Goal: Information Seeking & Learning: Learn about a topic

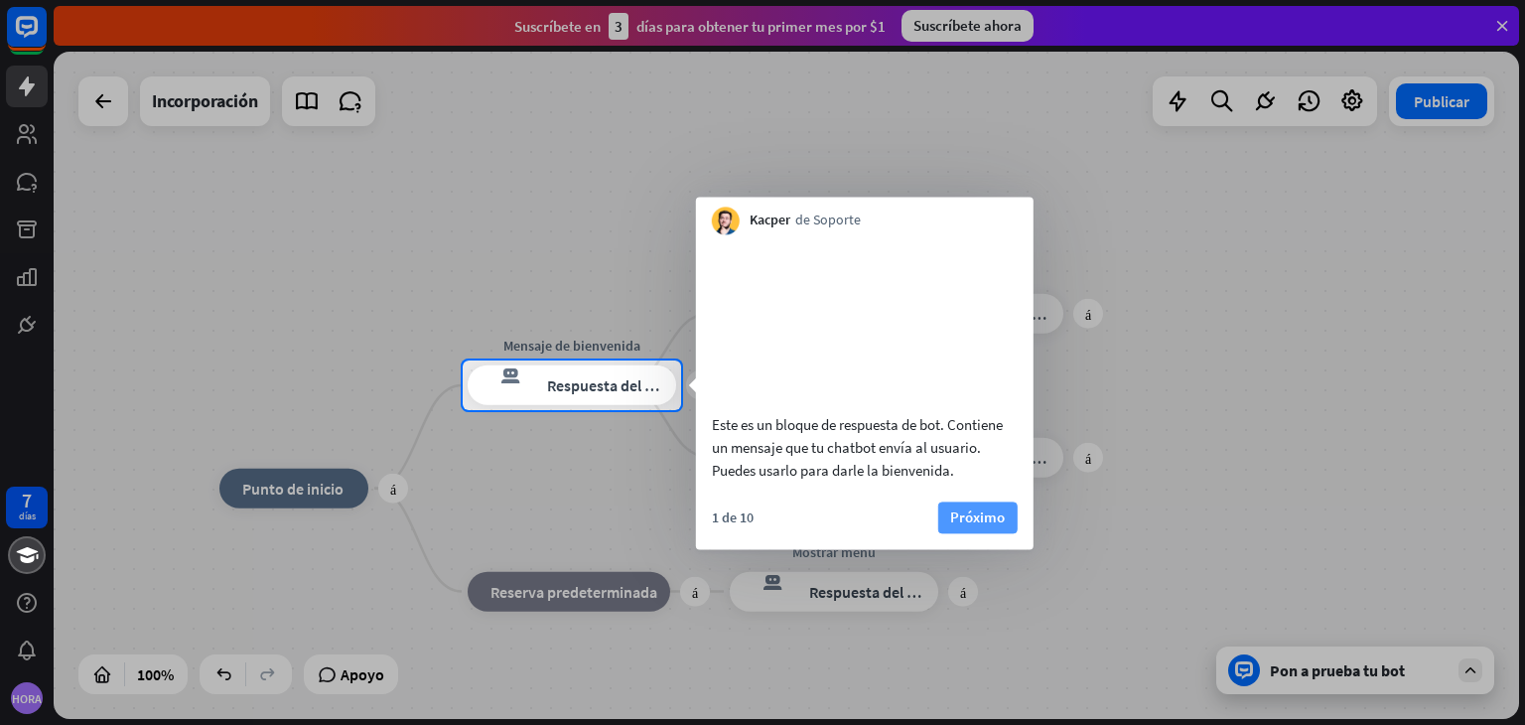
click at [975, 526] on font "Próximo" at bounding box center [977, 516] width 55 height 19
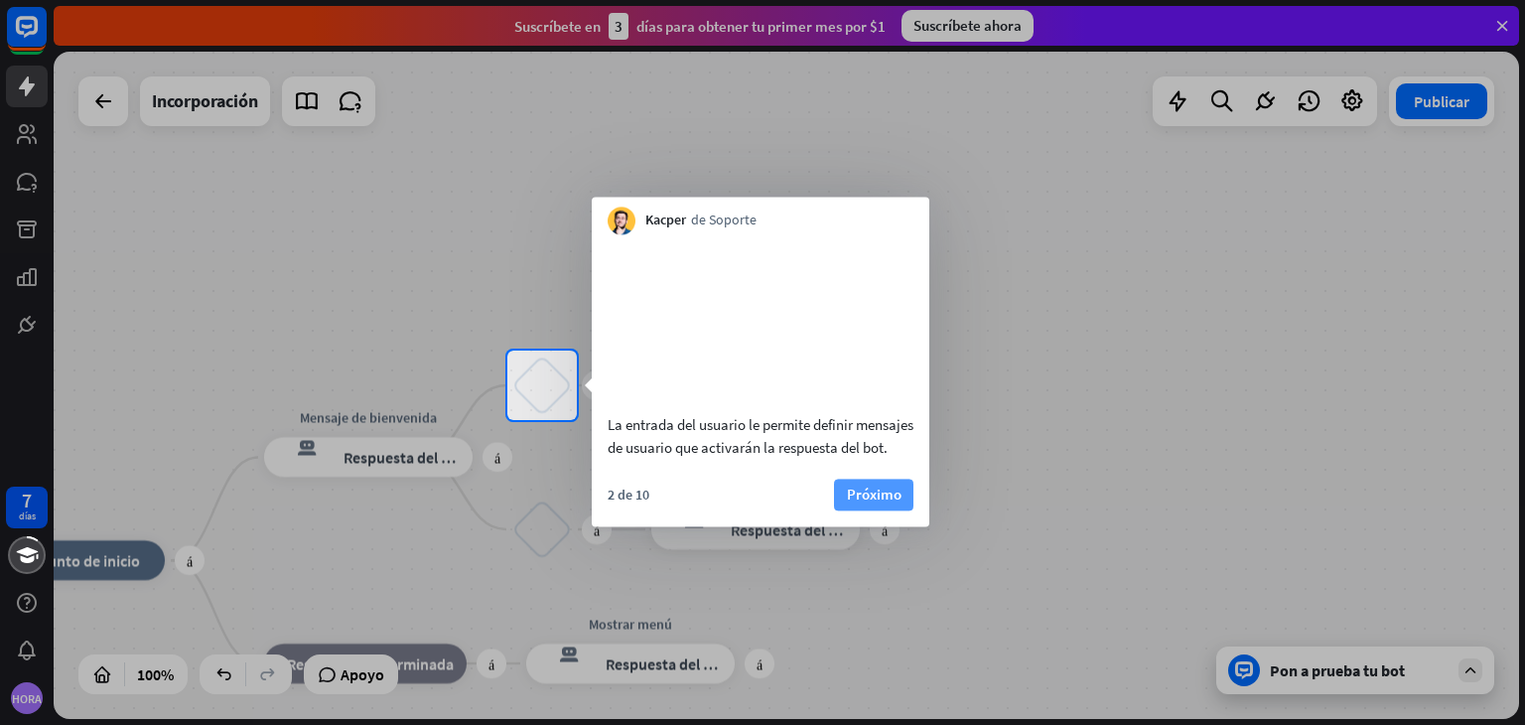
click at [875, 504] on font "Próximo" at bounding box center [874, 494] width 55 height 19
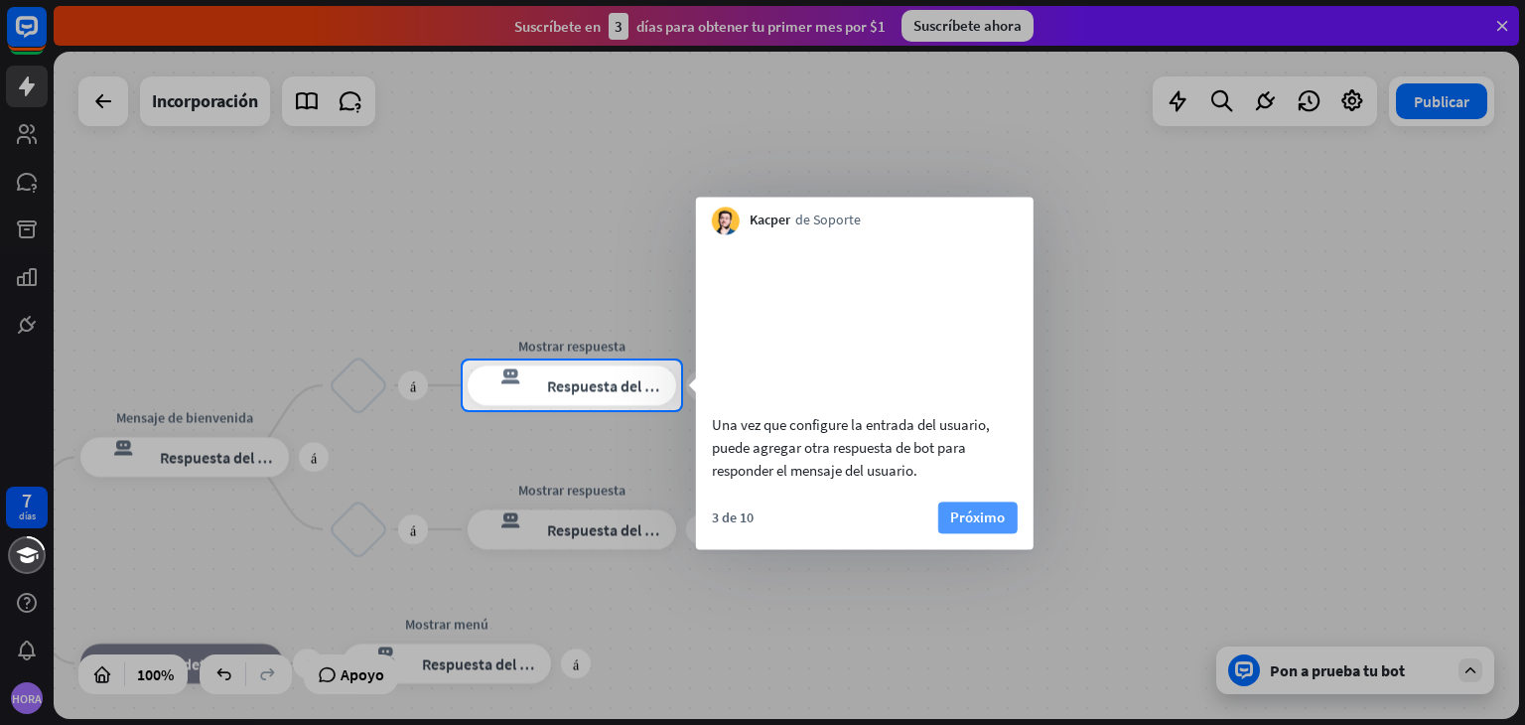
click at [981, 526] on font "Próximo" at bounding box center [977, 516] width 55 height 19
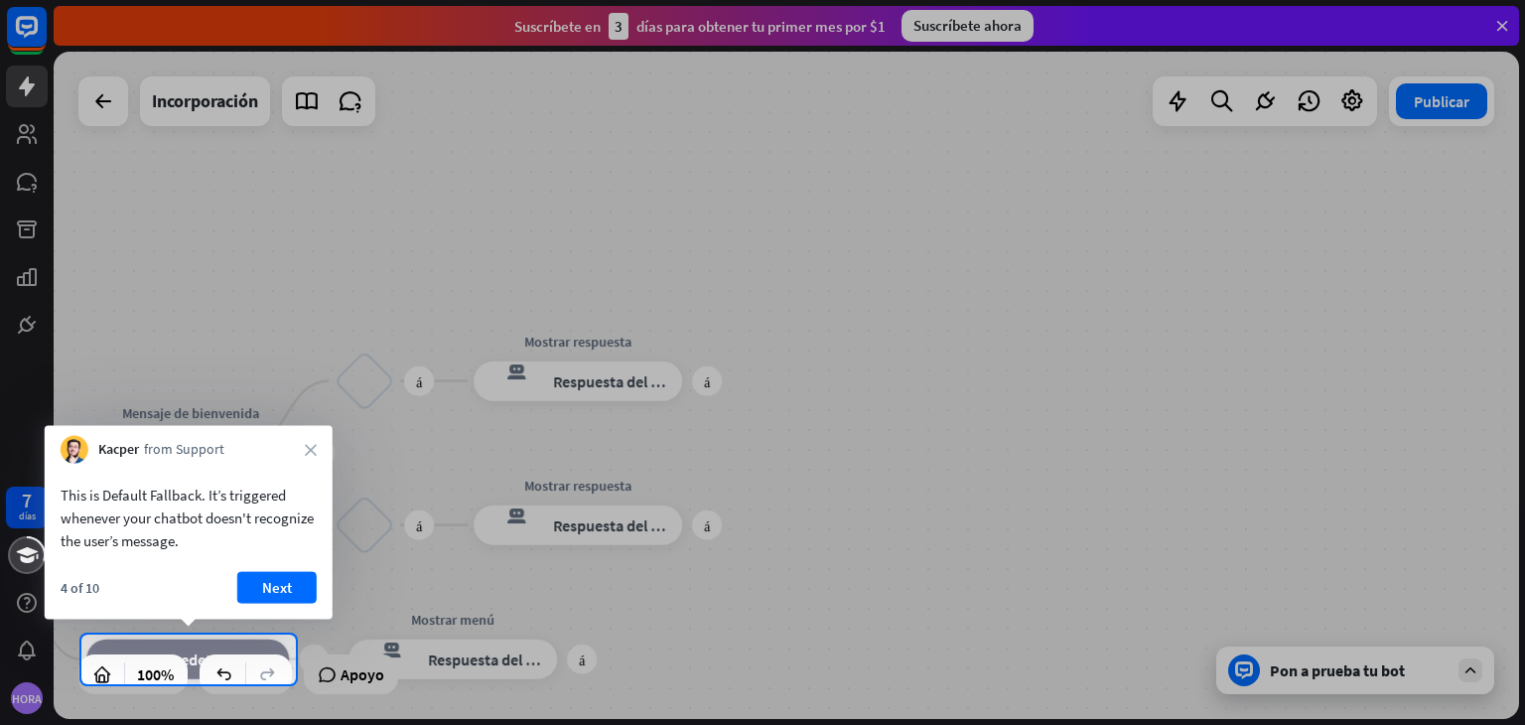
click at [1204, 520] on div at bounding box center [762, 317] width 1525 height 635
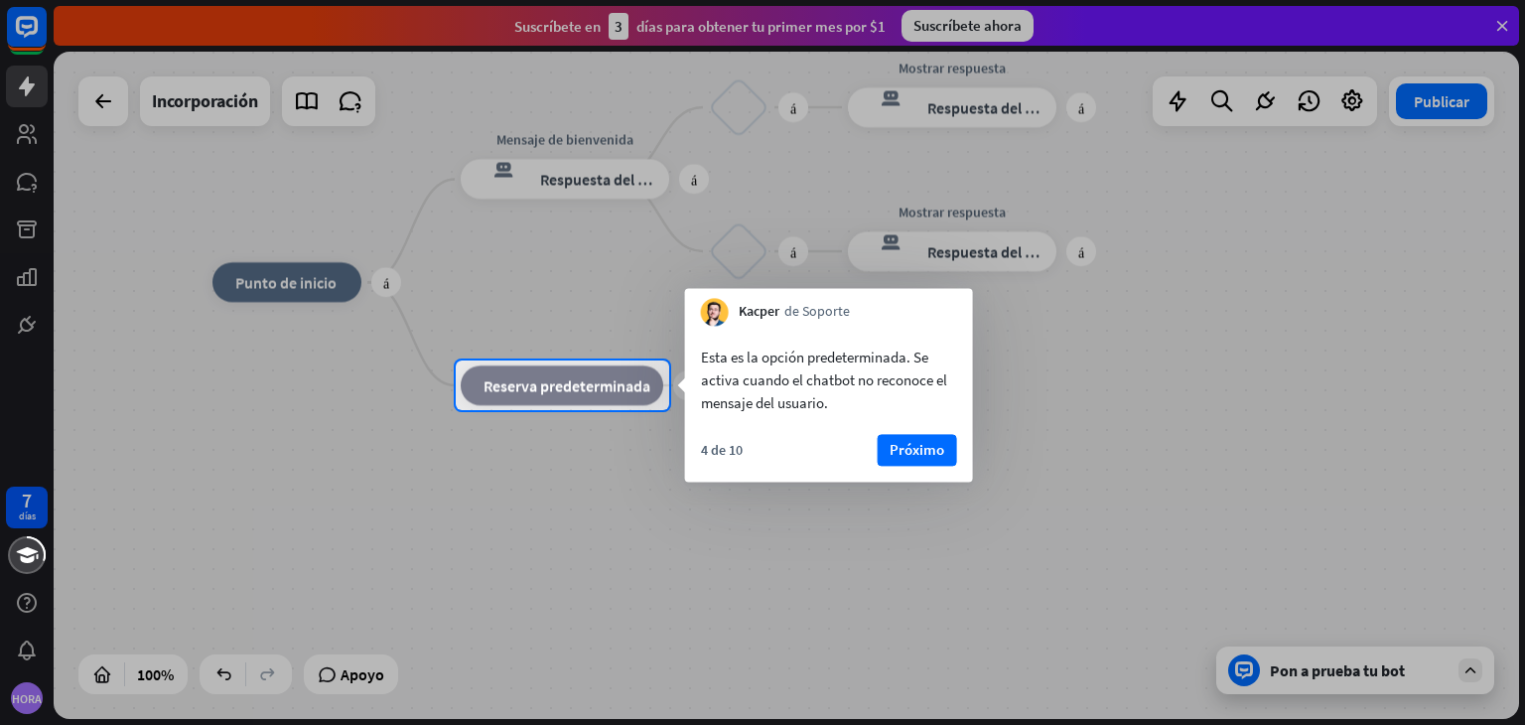
click at [1335, 674] on div at bounding box center [762, 567] width 1525 height 315
click at [221, 91] on div at bounding box center [762, 180] width 1525 height 361
click at [944, 450] on button "Próximo" at bounding box center [917, 450] width 79 height 32
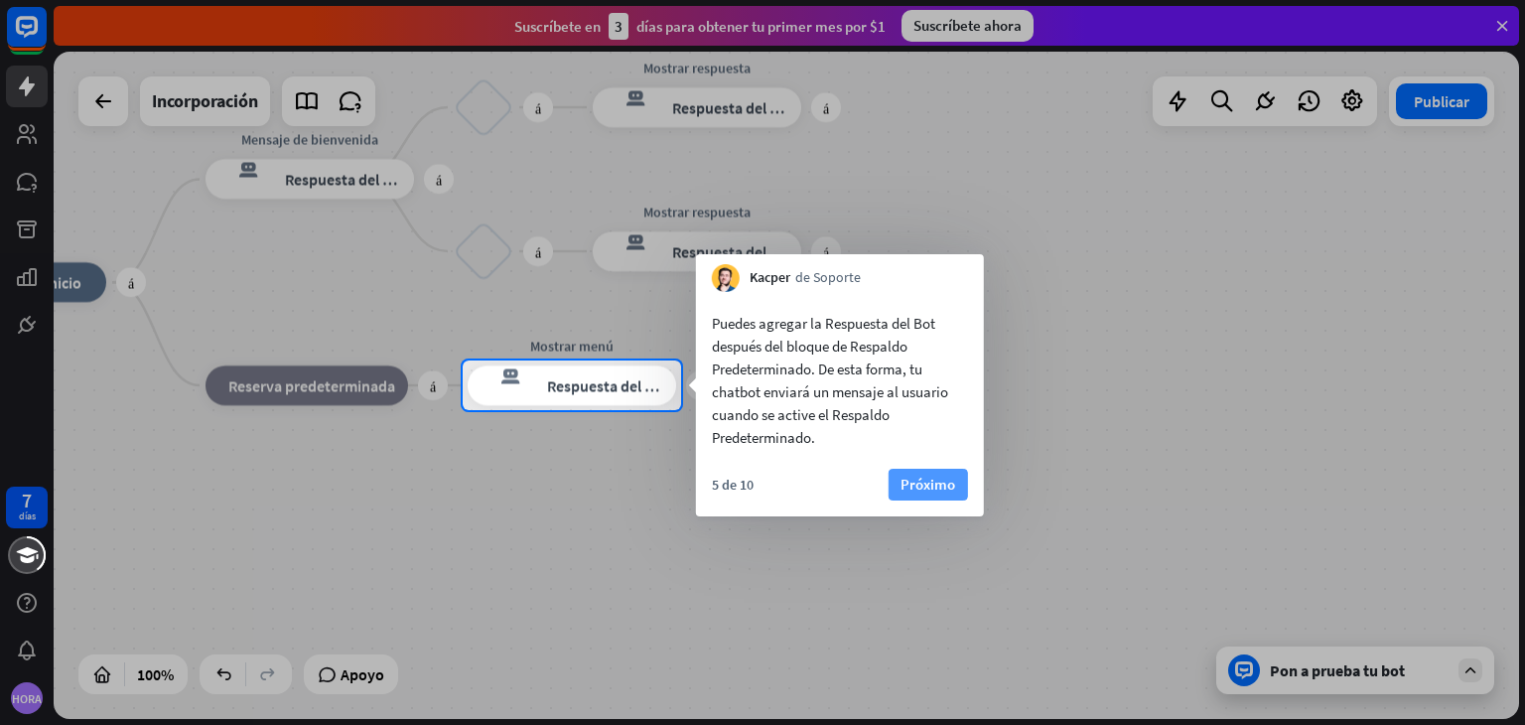
click at [922, 485] on font "Próximo" at bounding box center [928, 484] width 55 height 19
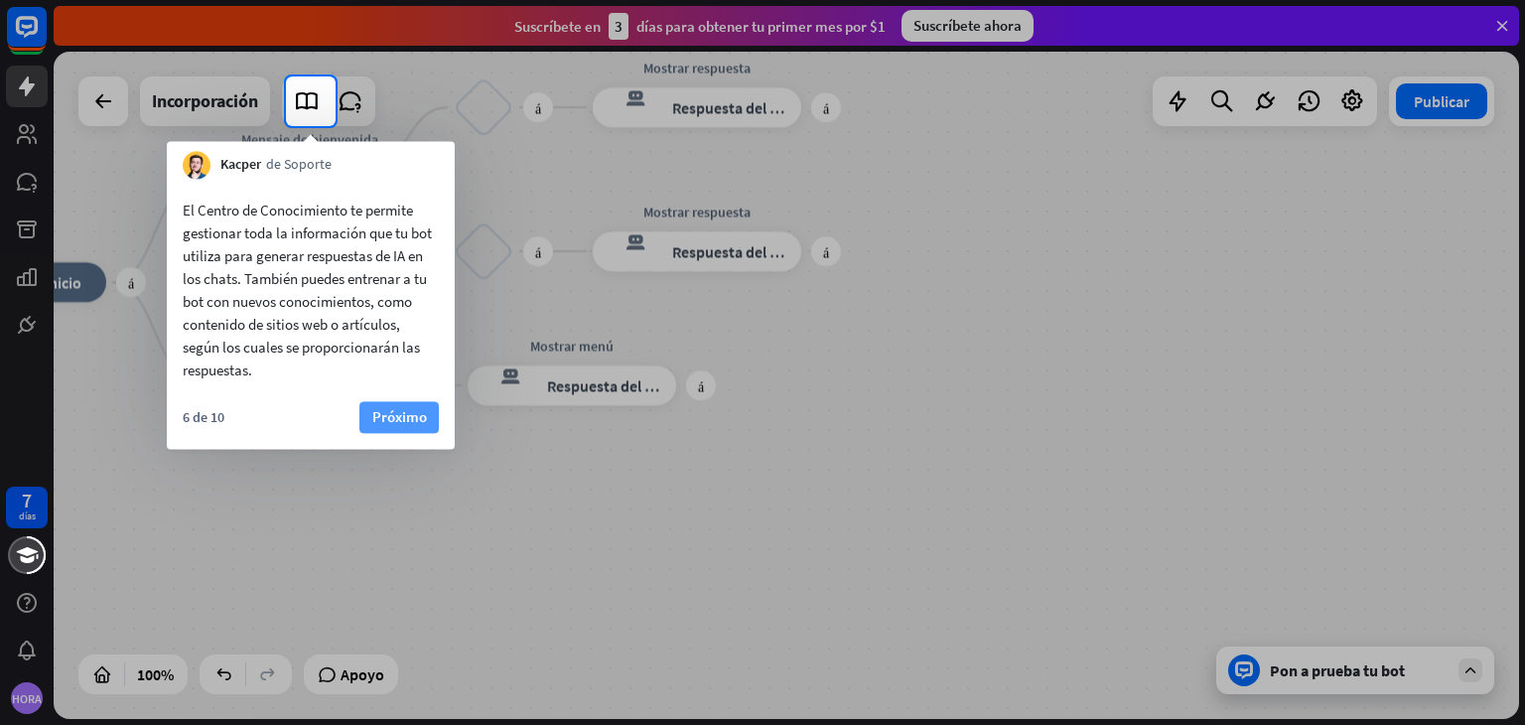
click at [372, 413] on font "Próximo" at bounding box center [399, 416] width 55 height 19
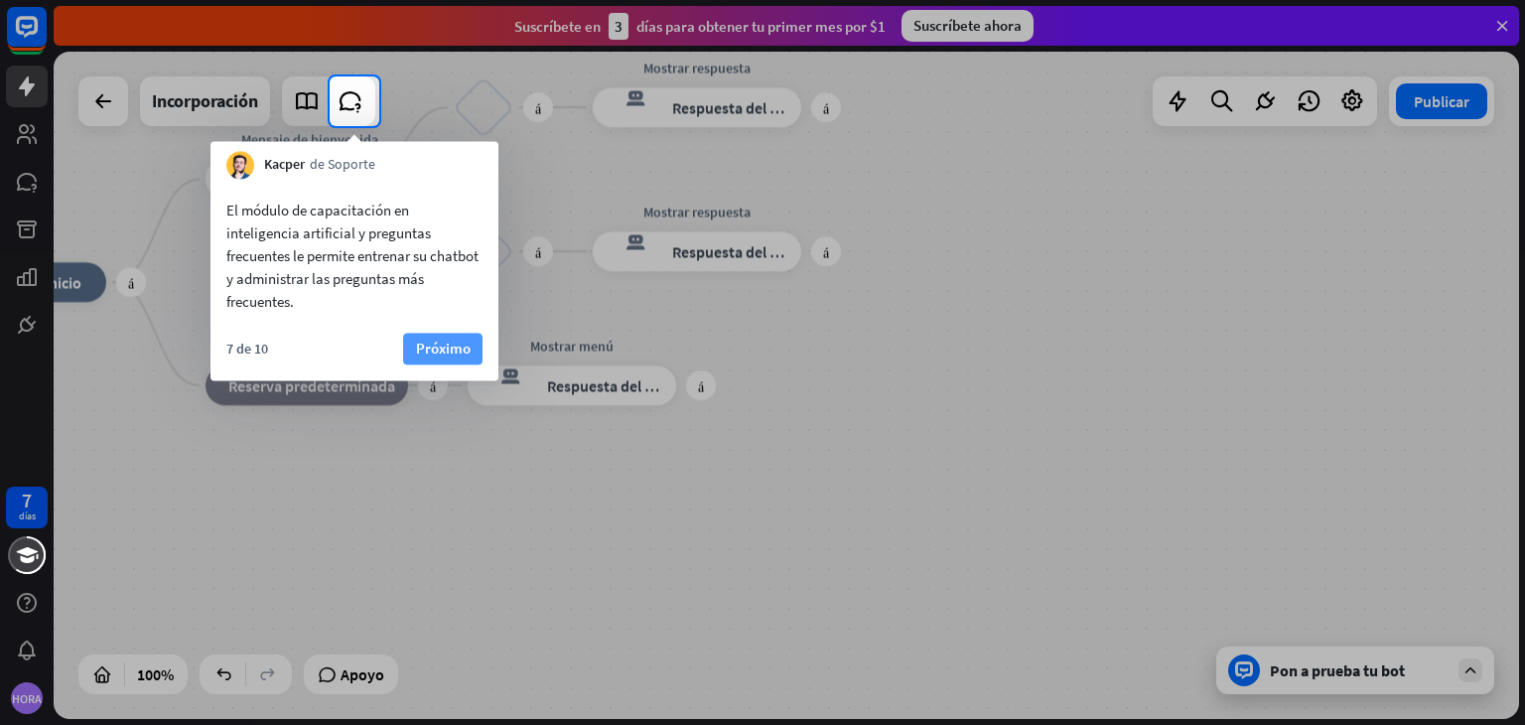
click at [421, 350] on font "Próximo" at bounding box center [443, 348] width 55 height 19
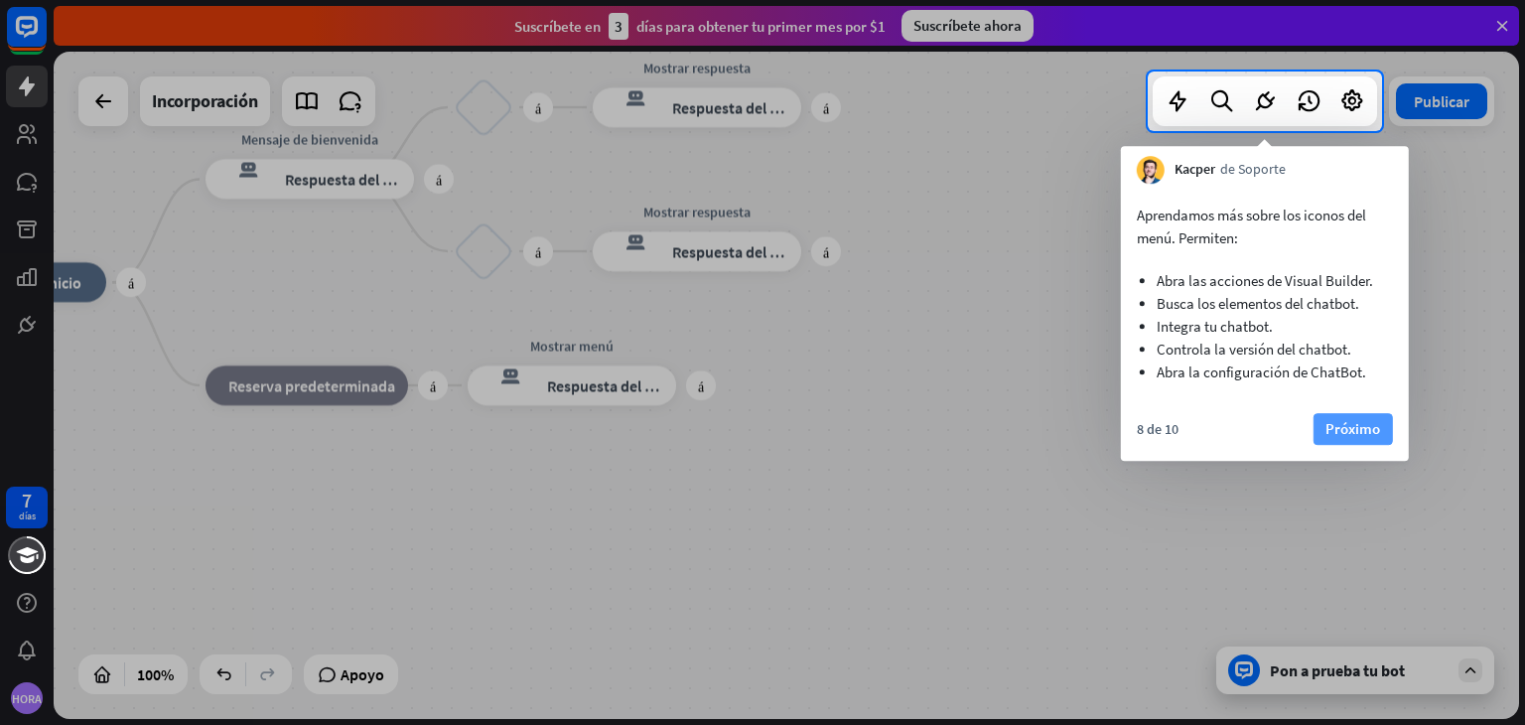
click at [1339, 416] on font "Próximo" at bounding box center [1353, 429] width 55 height 28
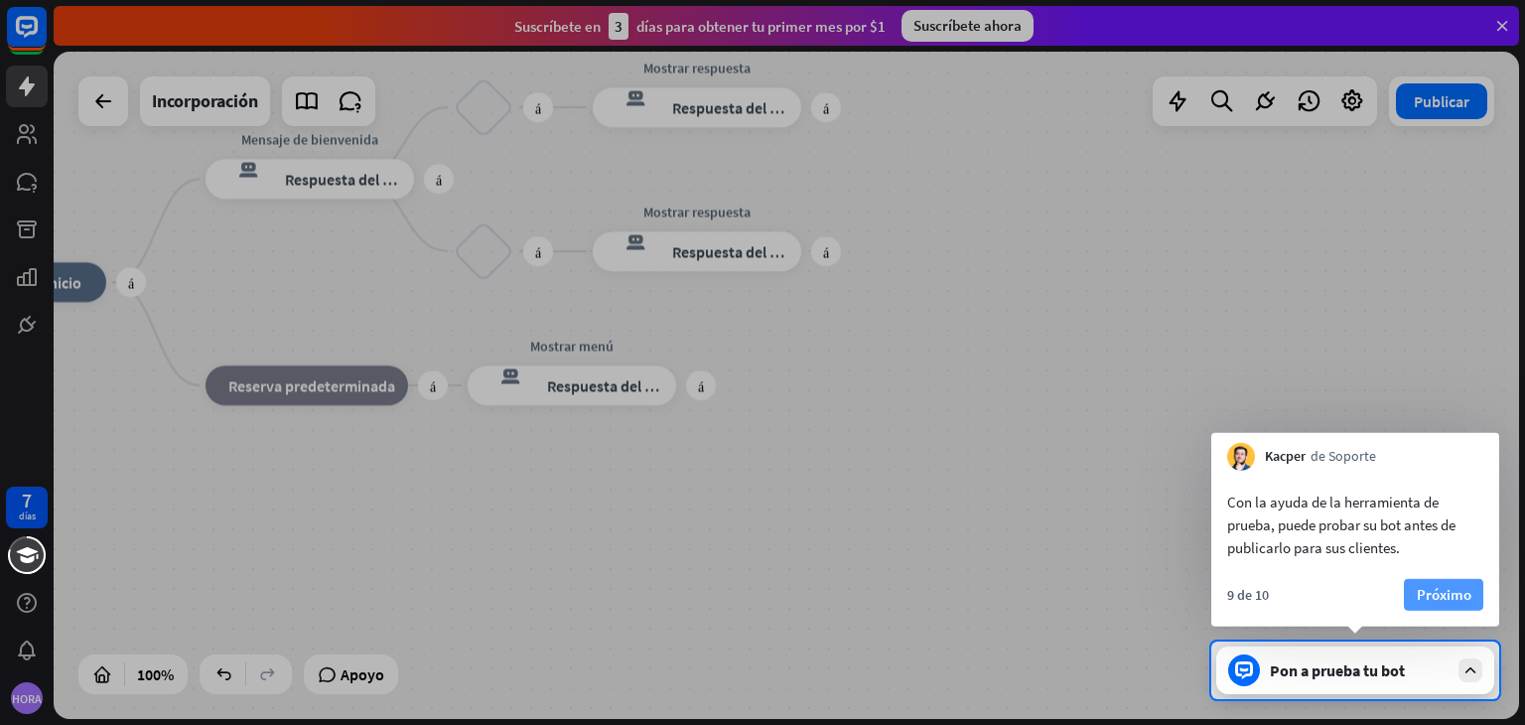
click at [1427, 590] on font "Próximo" at bounding box center [1444, 594] width 55 height 19
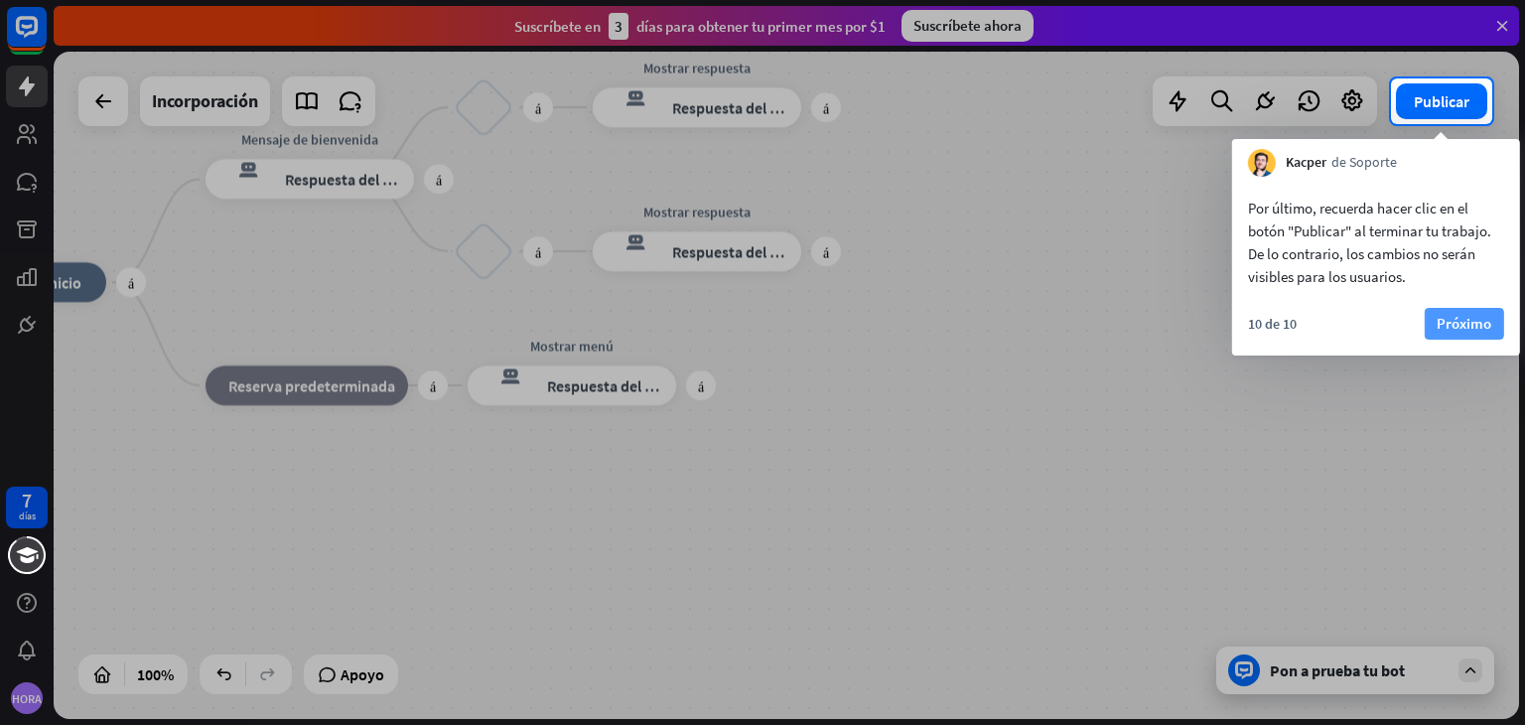
click at [1471, 323] on font "Próximo" at bounding box center [1464, 323] width 55 height 19
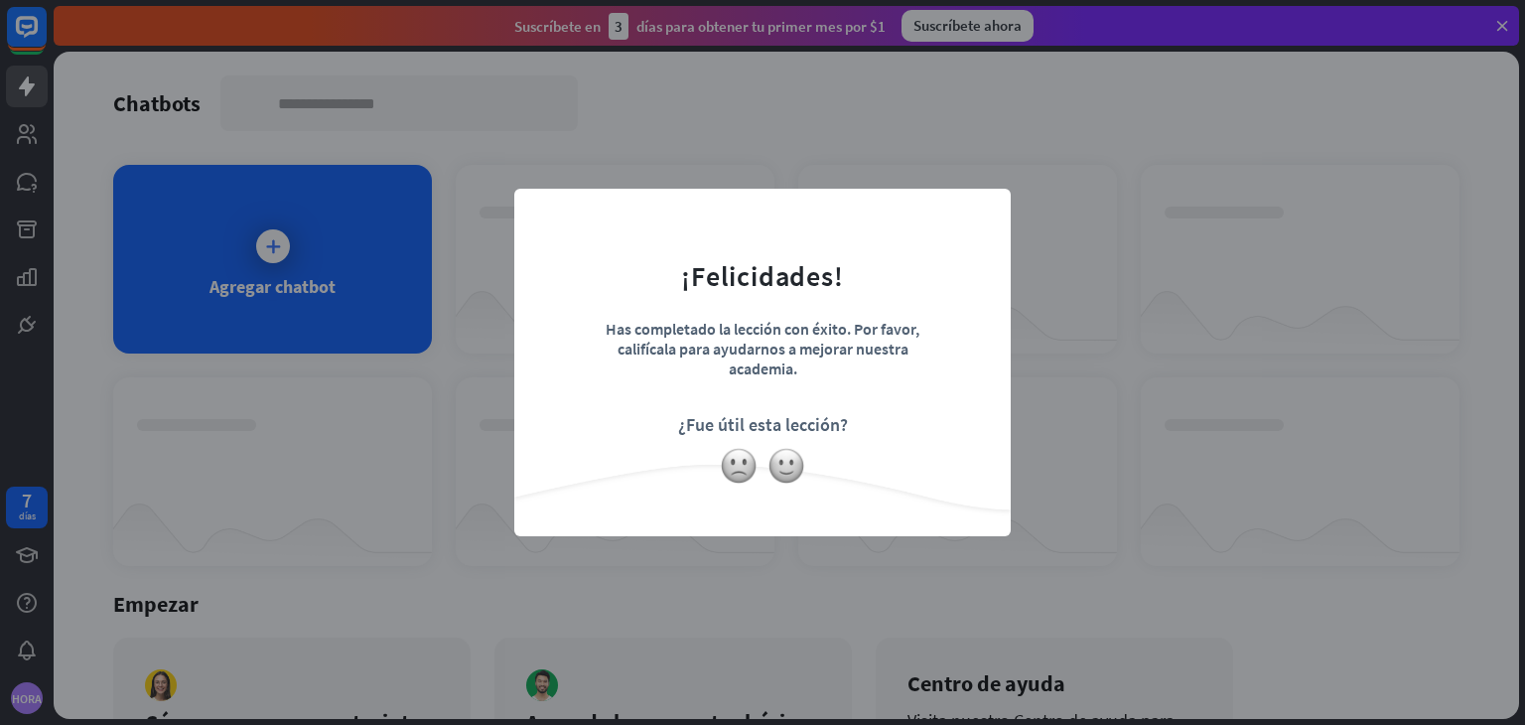
click at [979, 478] on div at bounding box center [762, 466] width 497 height 38
click at [771, 474] on img at bounding box center [787, 466] width 38 height 38
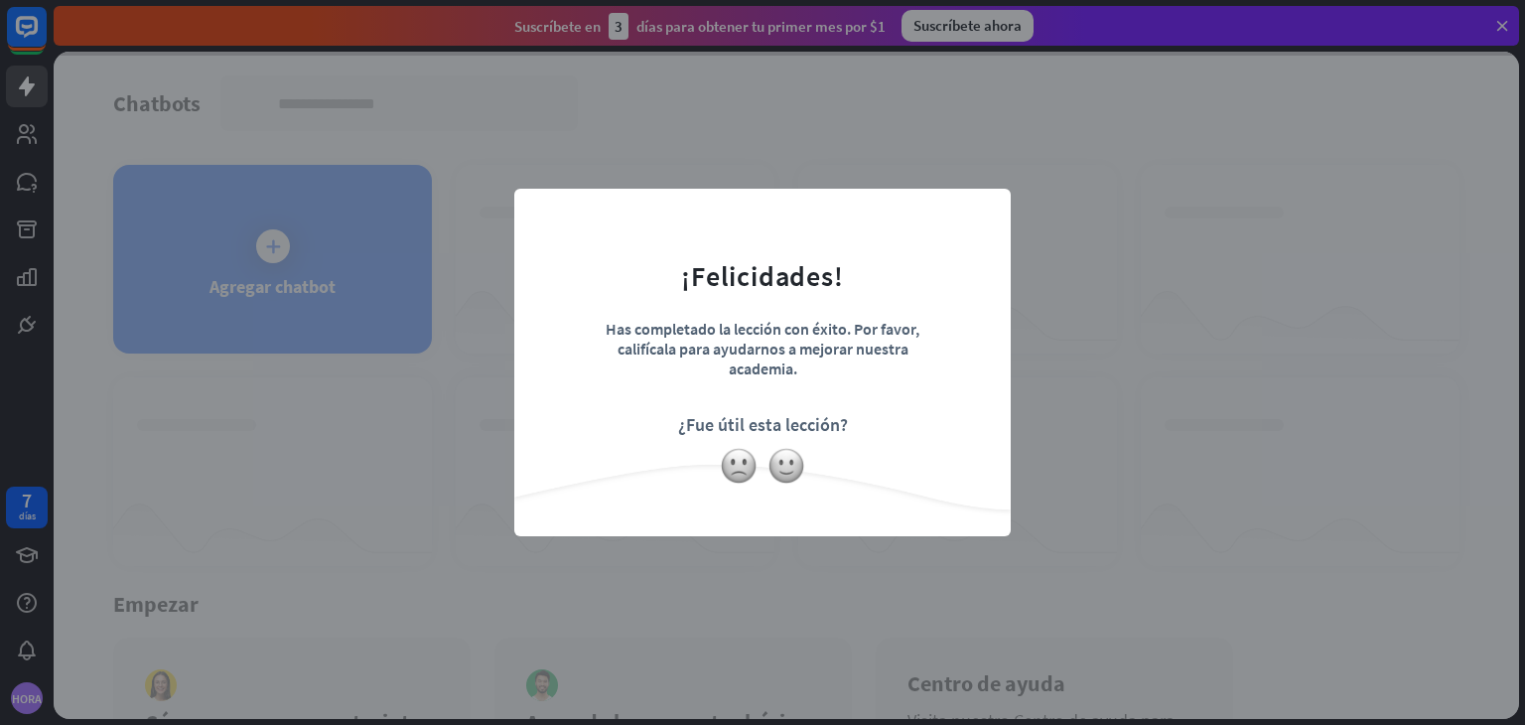
click at [306, 286] on div "cerca ¡Felicidades! Has completado la lección con éxito. Por favor, califícala …" at bounding box center [762, 362] width 1525 height 725
click at [278, 249] on div "cerca ¡Felicidades! Has completado la lección con éxito. Por favor, califícala …" at bounding box center [762, 362] width 1525 height 725
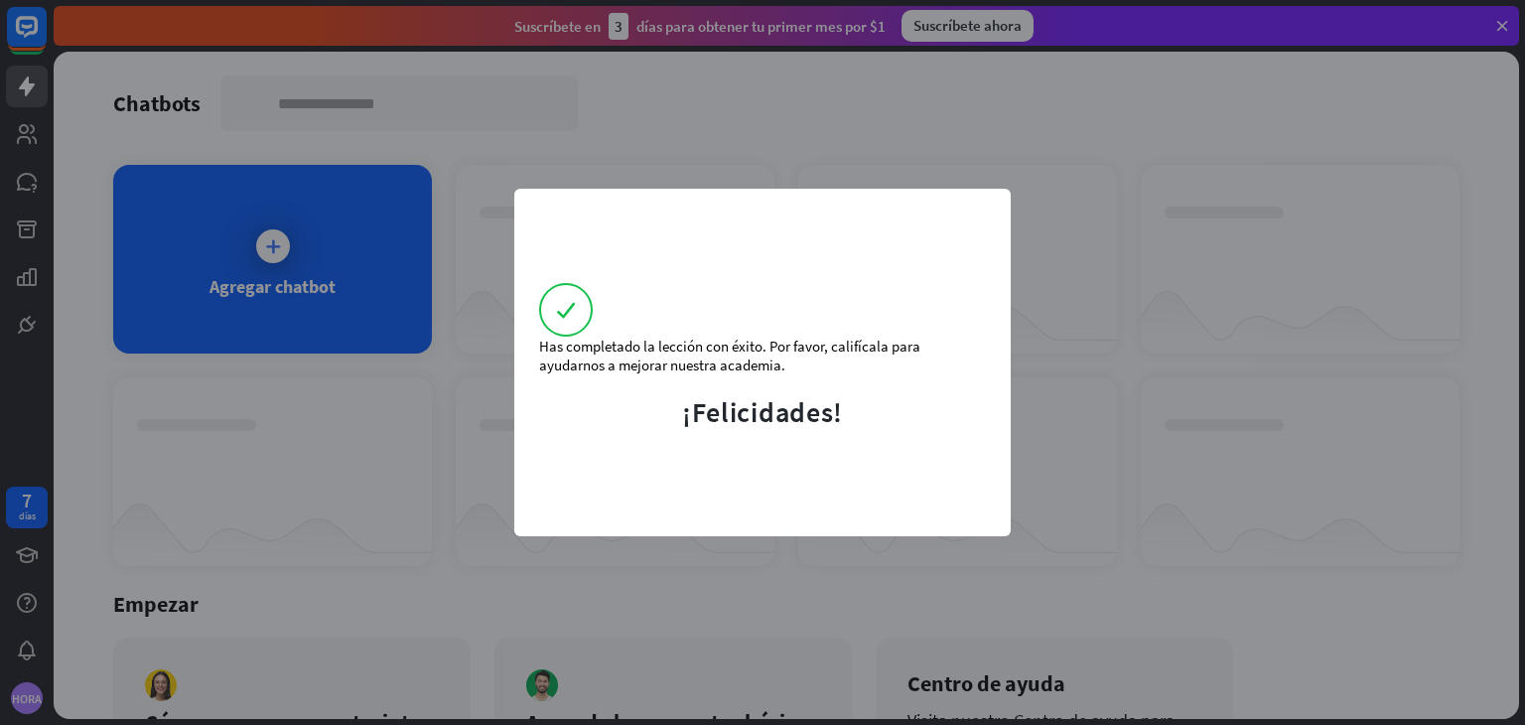
click at [278, 249] on div "Has completado la lección con éxito. Por favor, califícala para ayudarnos a mej…" at bounding box center [762, 362] width 1525 height 725
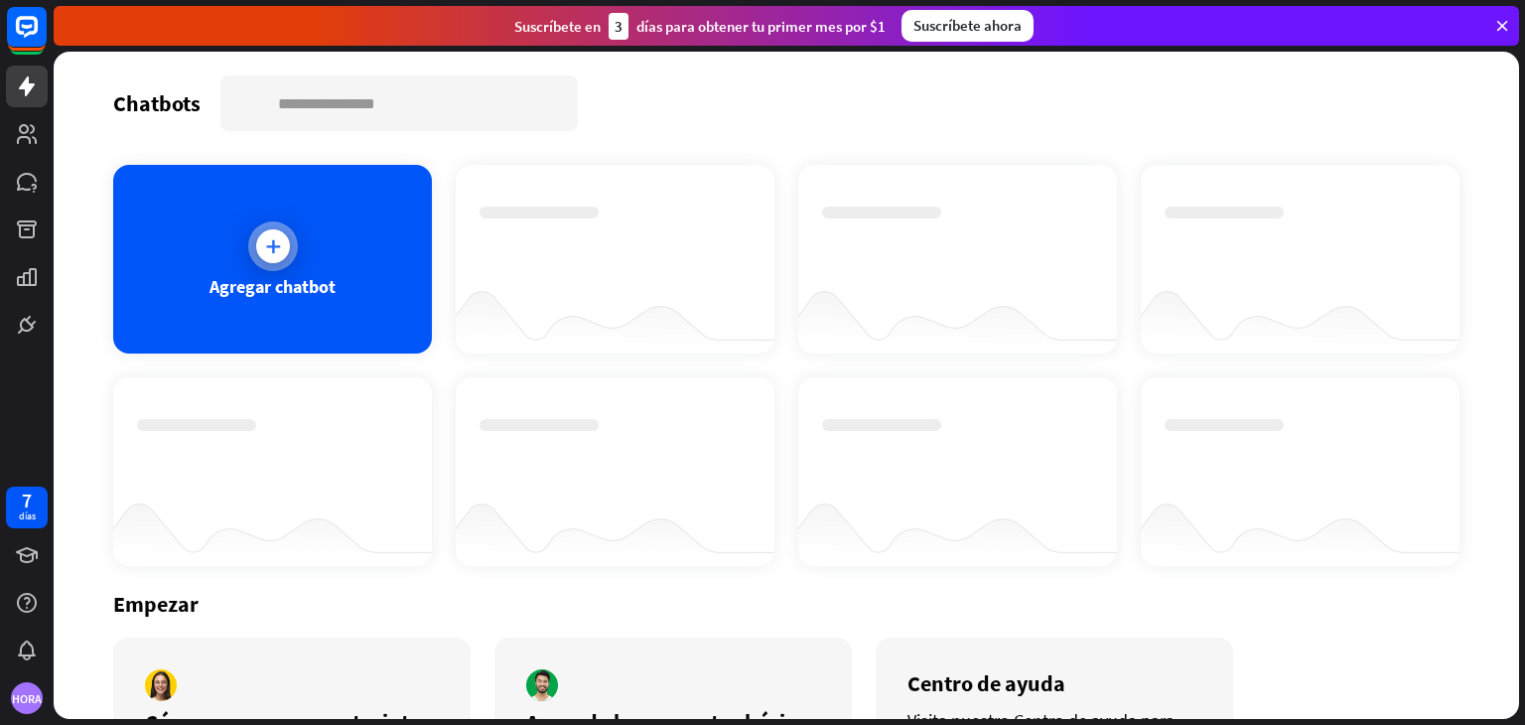
click at [272, 243] on icon at bounding box center [273, 246] width 20 height 20
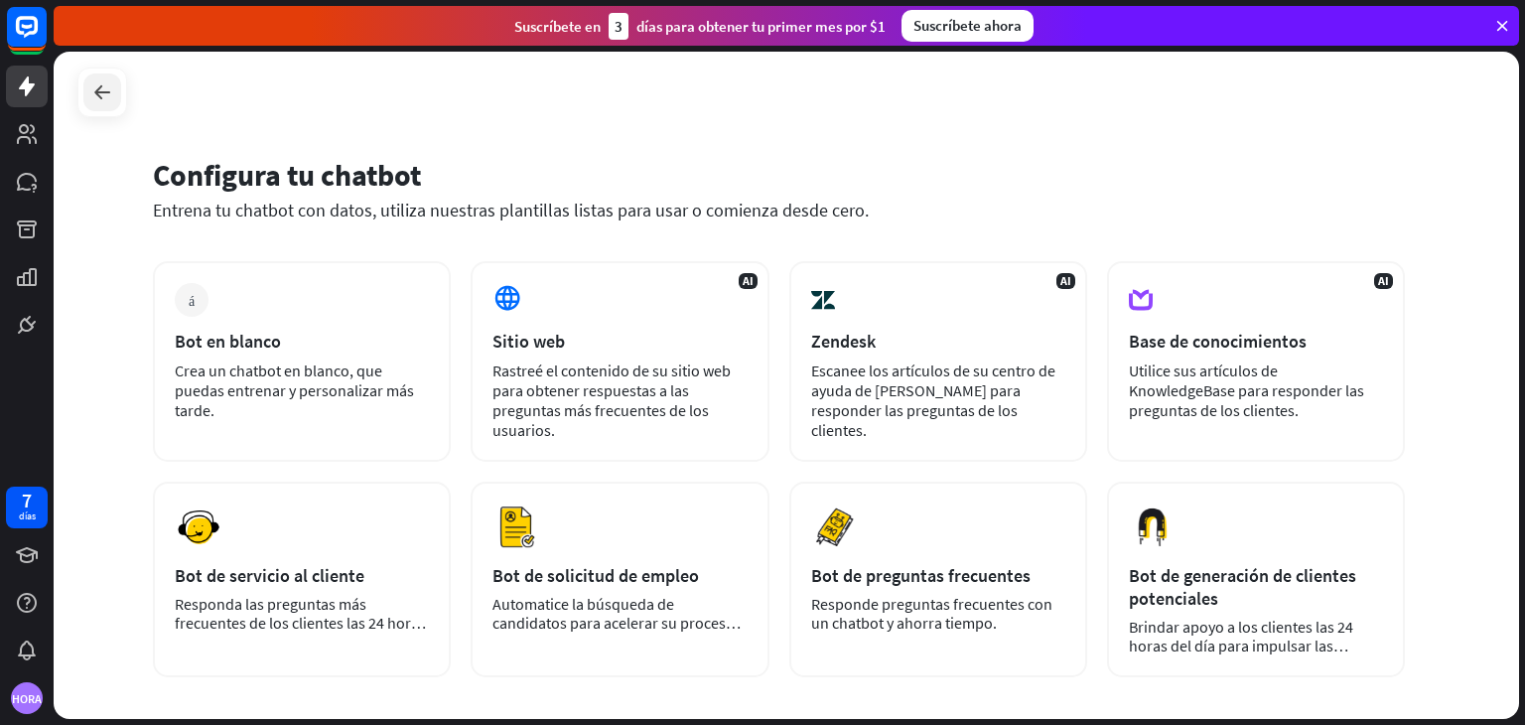
click at [114, 88] on div at bounding box center [102, 92] width 38 height 38
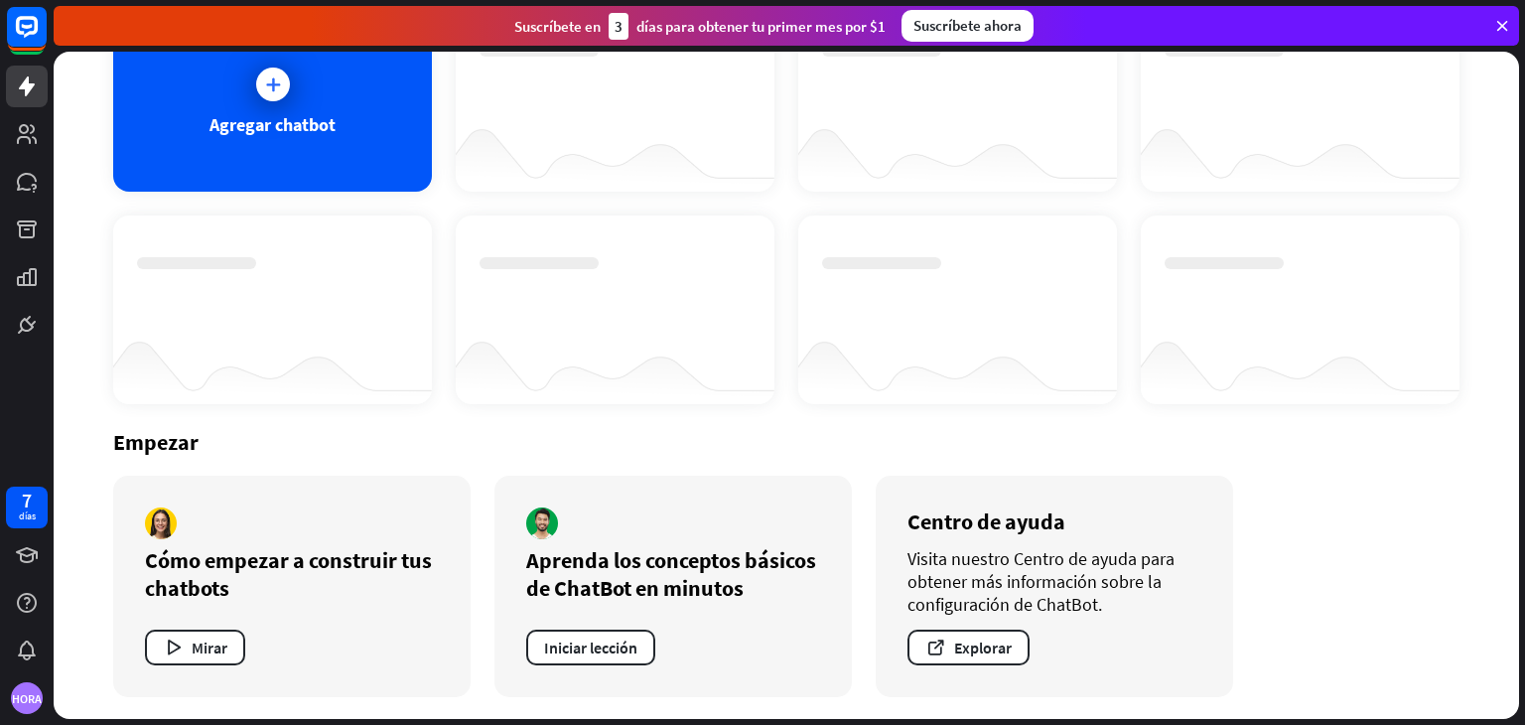
scroll to position [163, 0]
click at [27, 229] on icon at bounding box center [27, 229] width 24 height 24
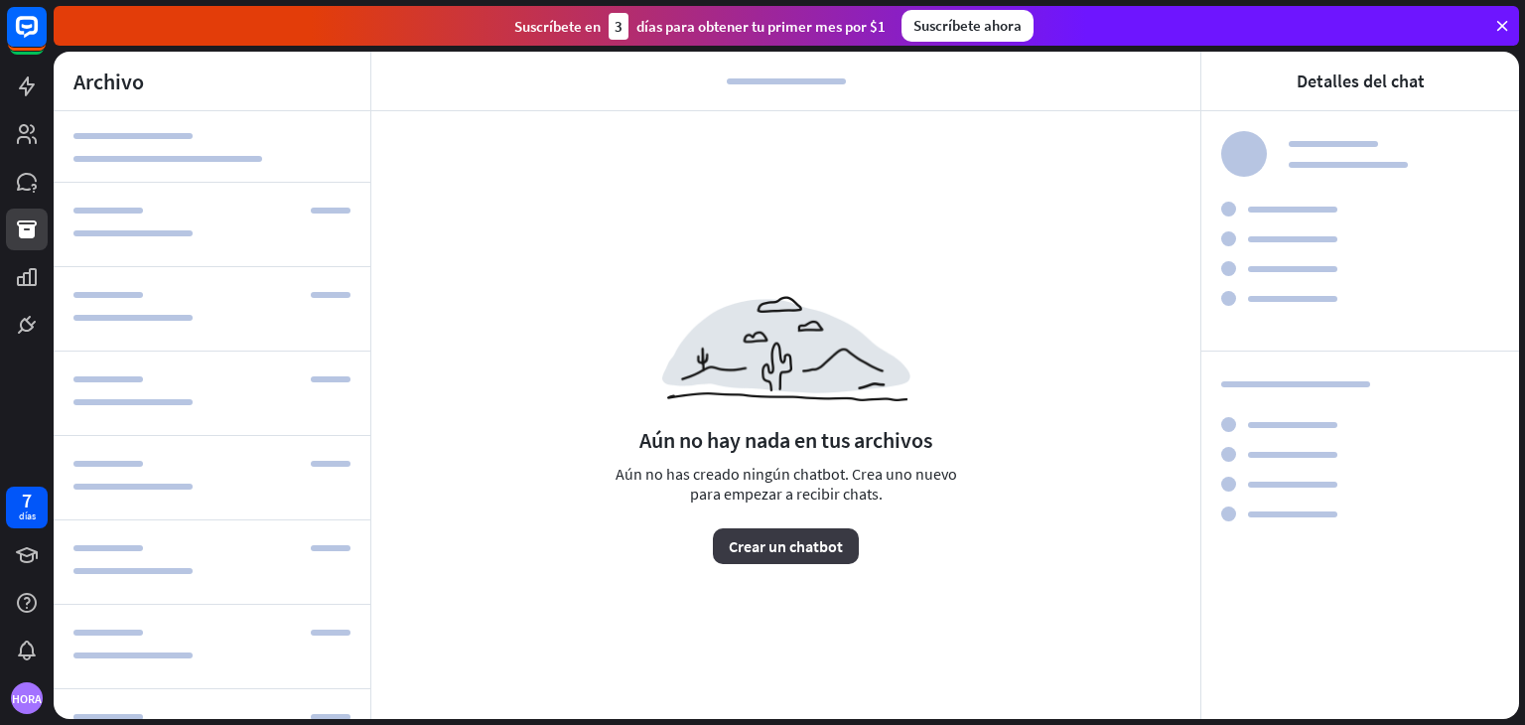
click at [798, 550] on font "Crear un chatbot" at bounding box center [786, 546] width 114 height 20
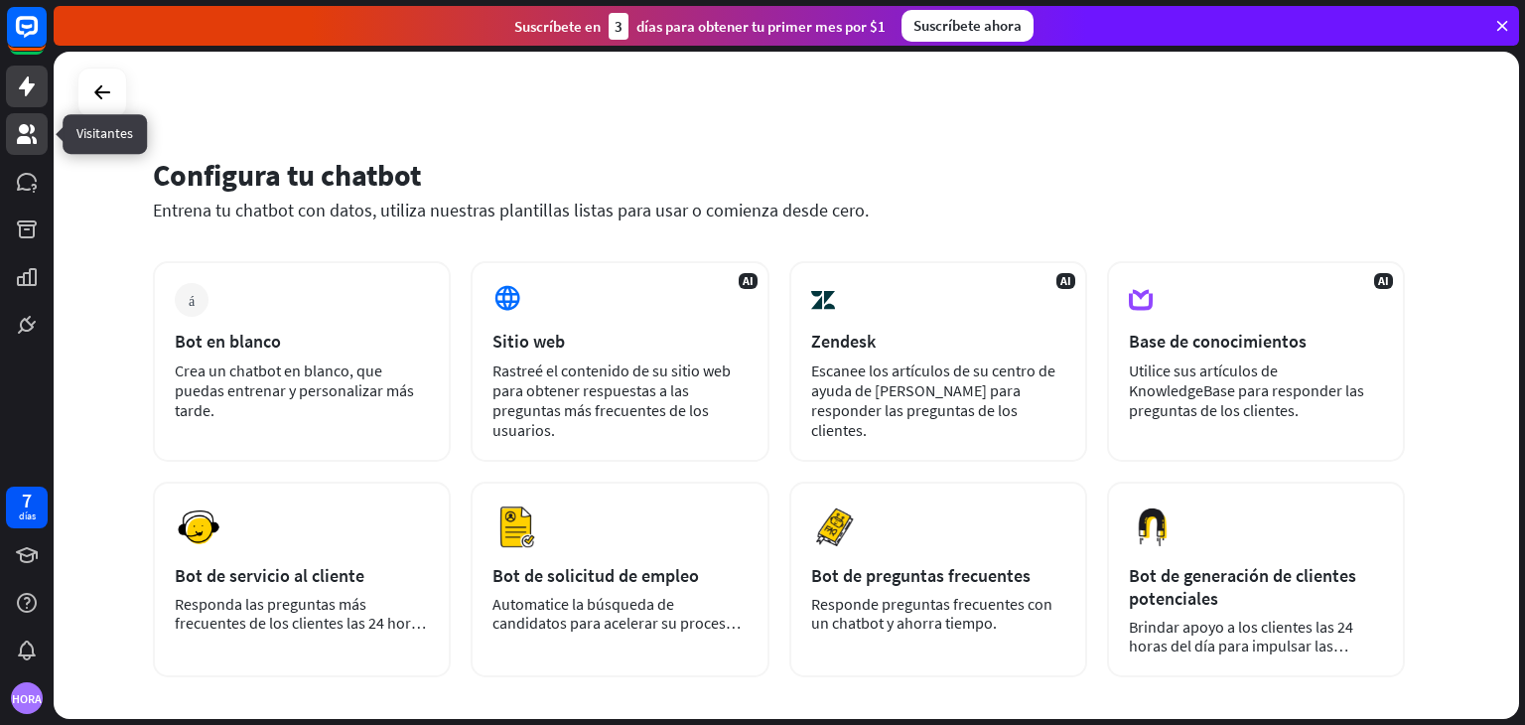
click at [17, 135] on icon at bounding box center [27, 134] width 24 height 24
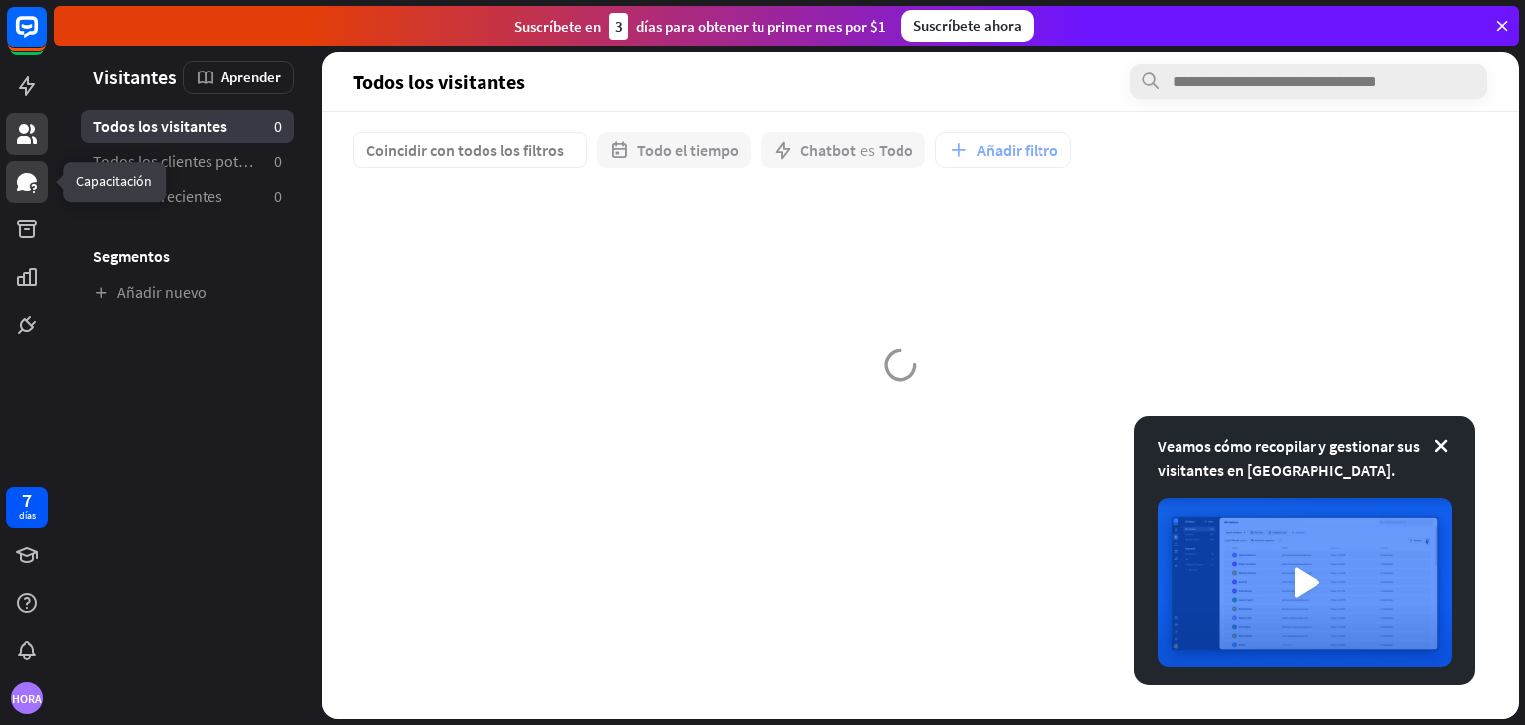
click at [28, 185] on icon at bounding box center [27, 182] width 20 height 18
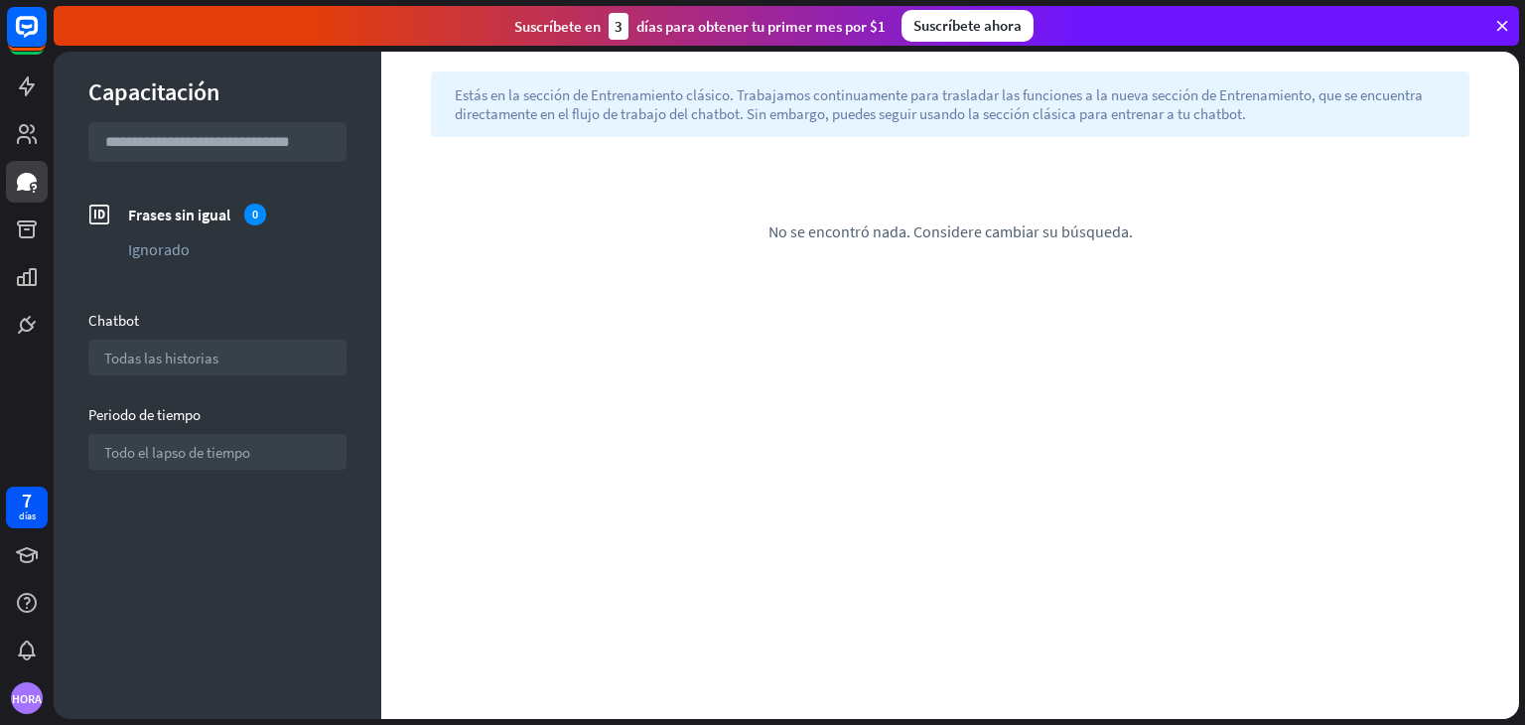
click at [252, 139] on input "text" at bounding box center [217, 142] width 258 height 40
drag, startPoint x: 250, startPoint y: 136, endPoint x: 209, endPoint y: 147, distance: 43.1
click at [209, 147] on input "text" at bounding box center [217, 142] width 258 height 40
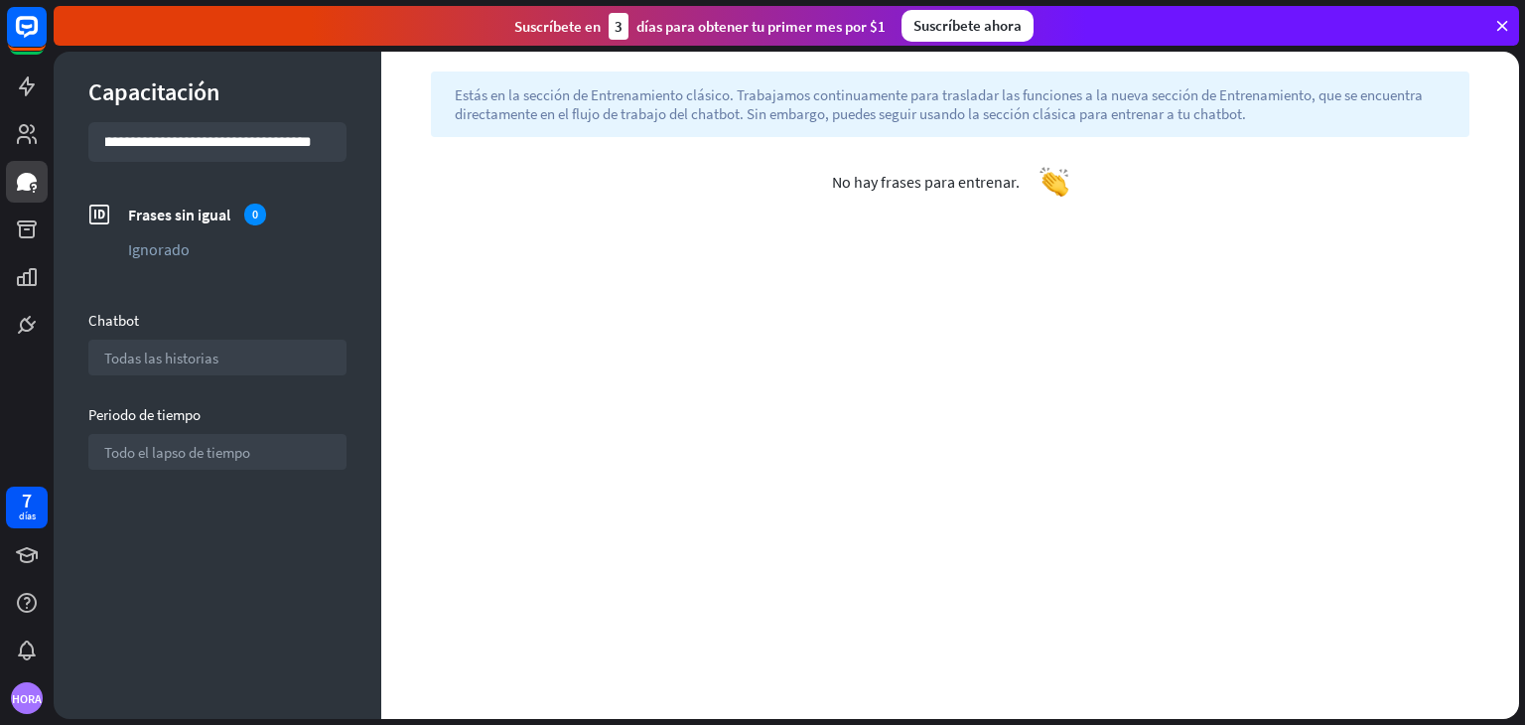
scroll to position [0, 50]
type input "**********"
click at [26, 29] on rect at bounding box center [27, 27] width 44 height 44
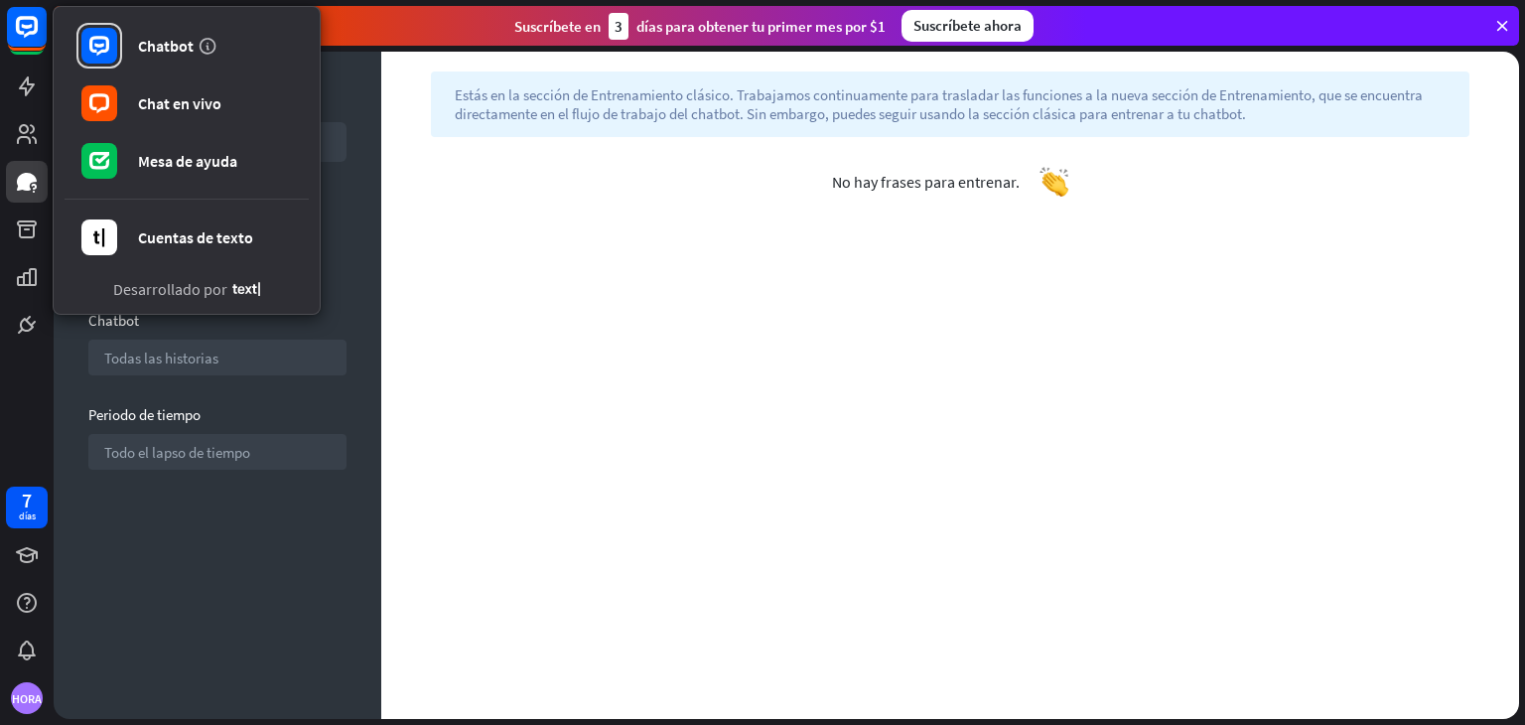
click at [655, 343] on div "ayuda Estás en la sección de Entrenamiento clásico. Trabajamos continuamente pa…" at bounding box center [950, 385] width 1138 height 667
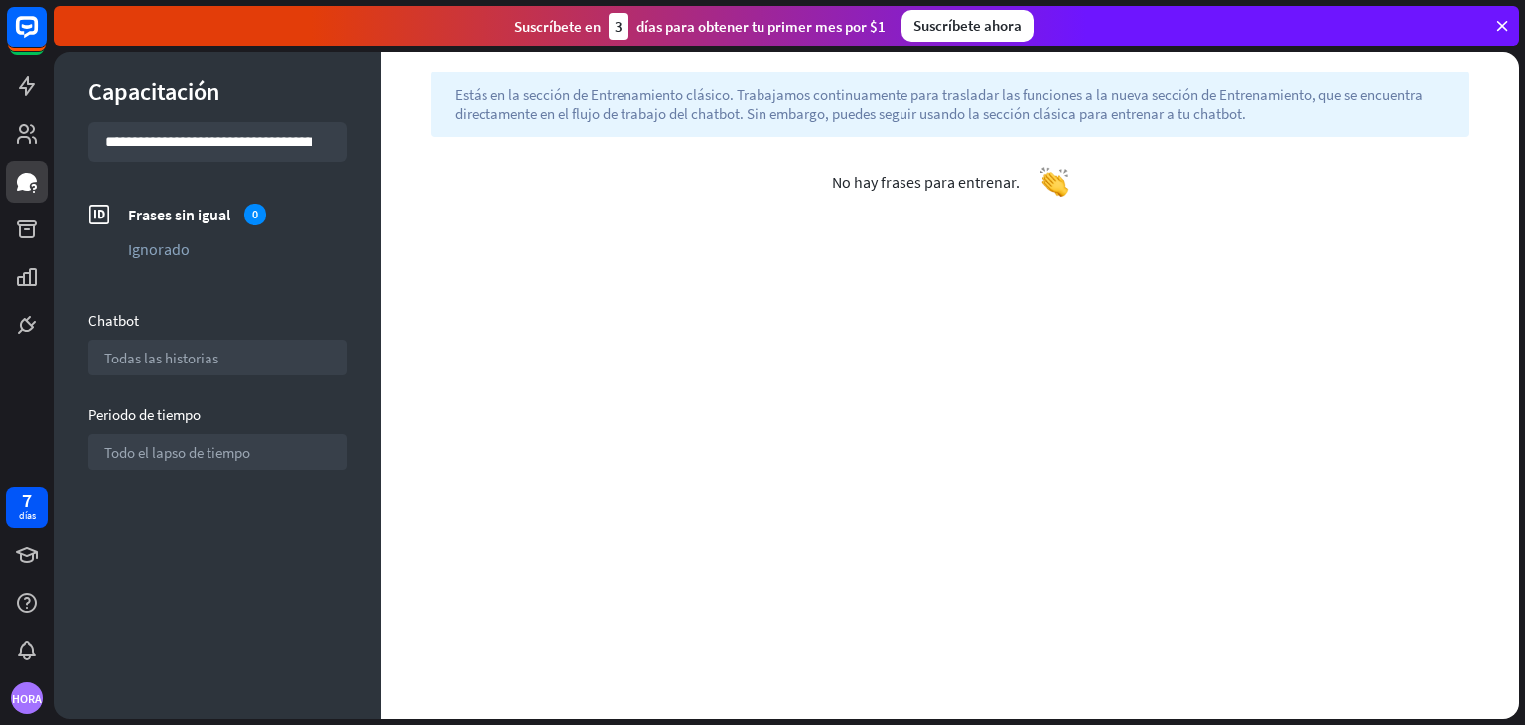
click at [1510, 20] on icon at bounding box center [1503, 26] width 18 height 18
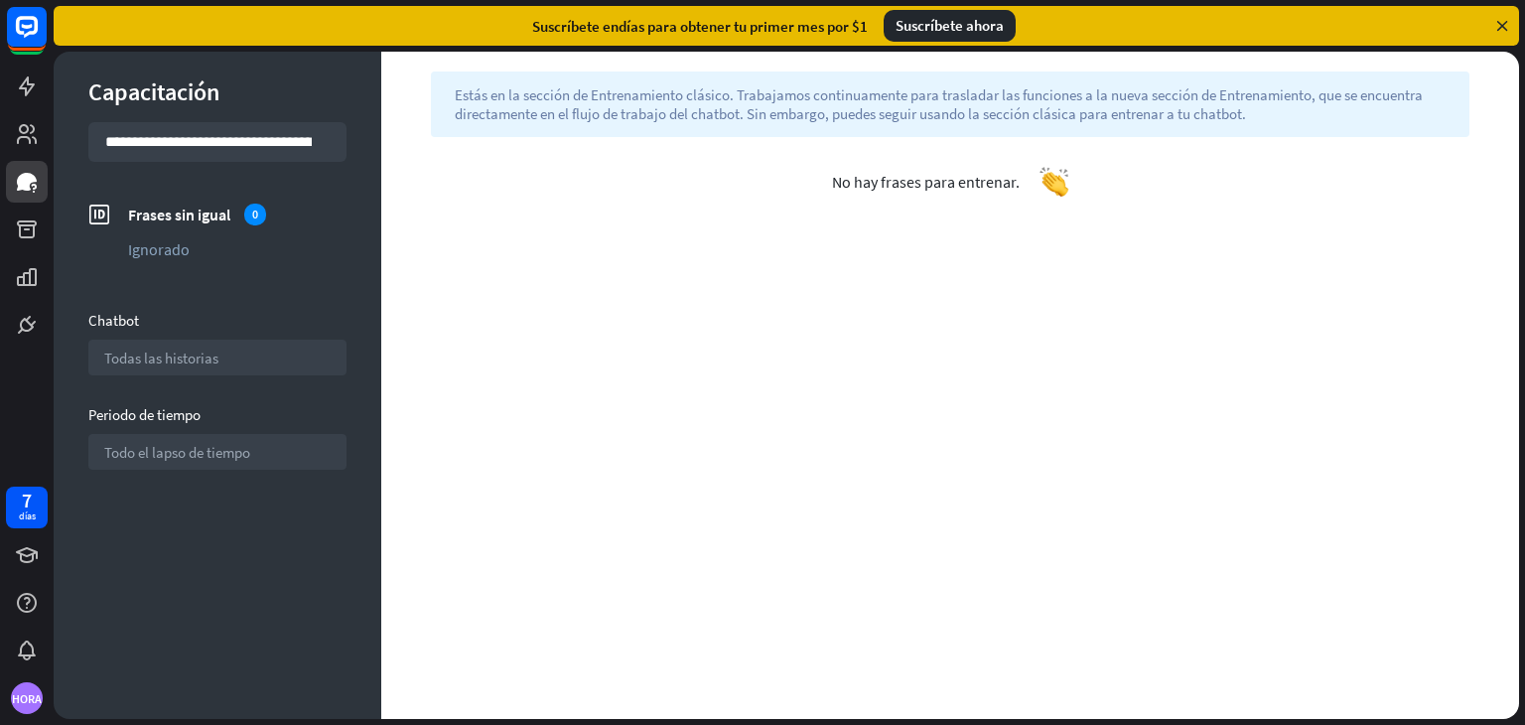
click at [1509, 21] on icon at bounding box center [1503, 26] width 18 height 18
